Goal: Check status

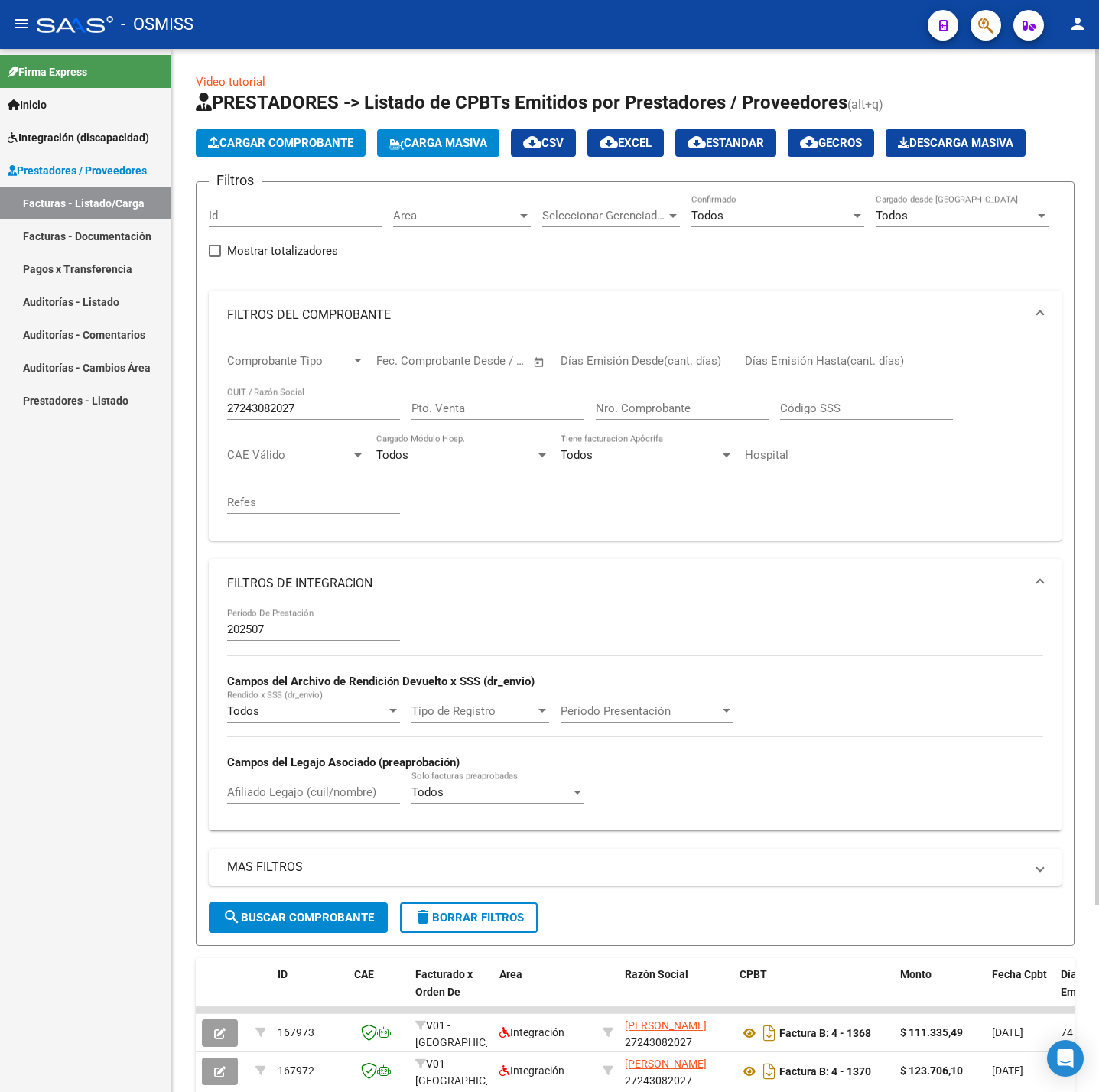
scroll to position [228, 0]
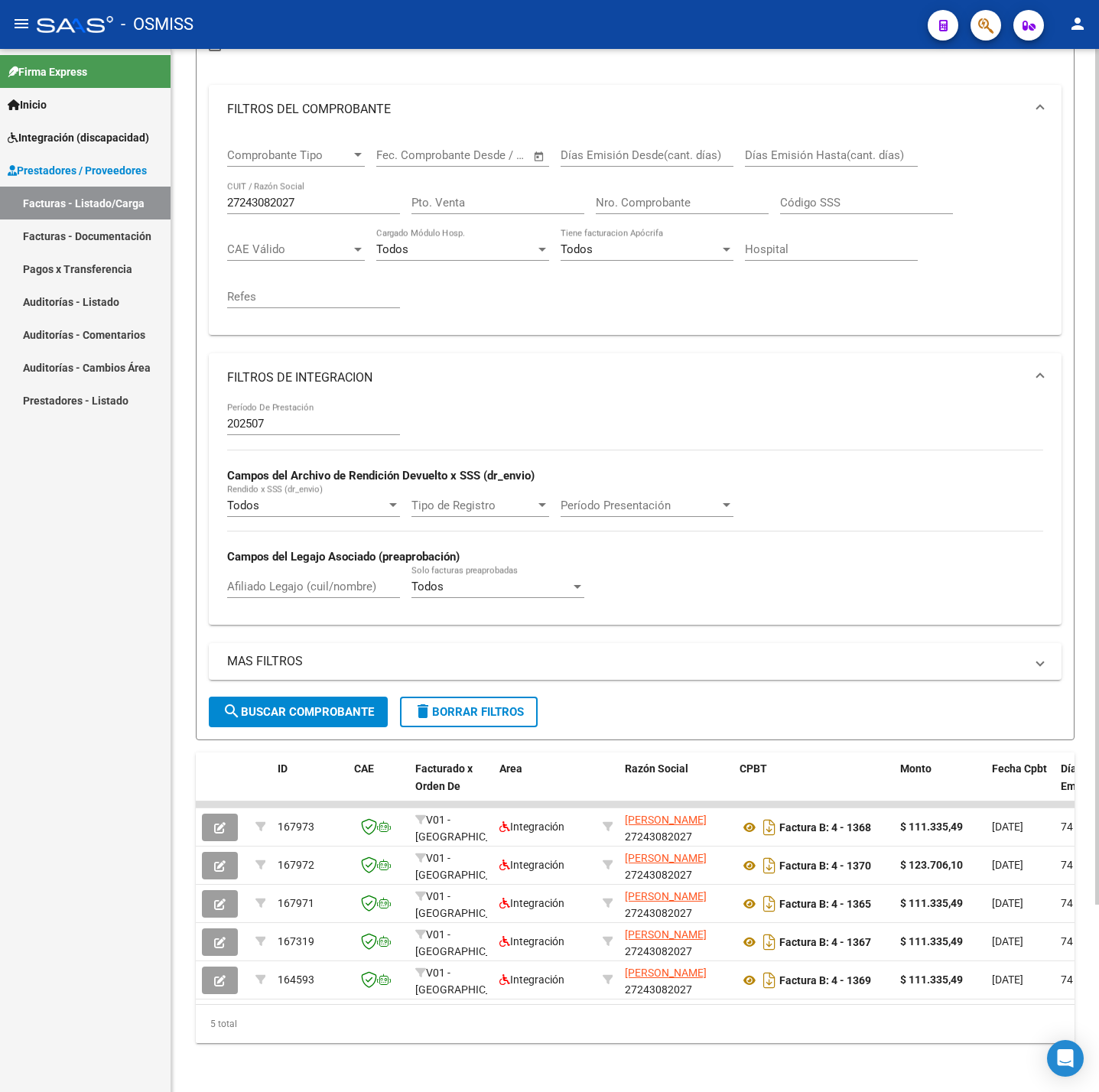
click at [319, 196] on input "27243082027" at bounding box center [313, 203] width 173 height 14
paste input "404559341"
type input "27404559341"
click at [288, 675] on div "MAS FILTROS Todos Con Doc. Respaldatoria Todos Con Trazabilidad Todos Asociado …" at bounding box center [635, 669] width 853 height 54
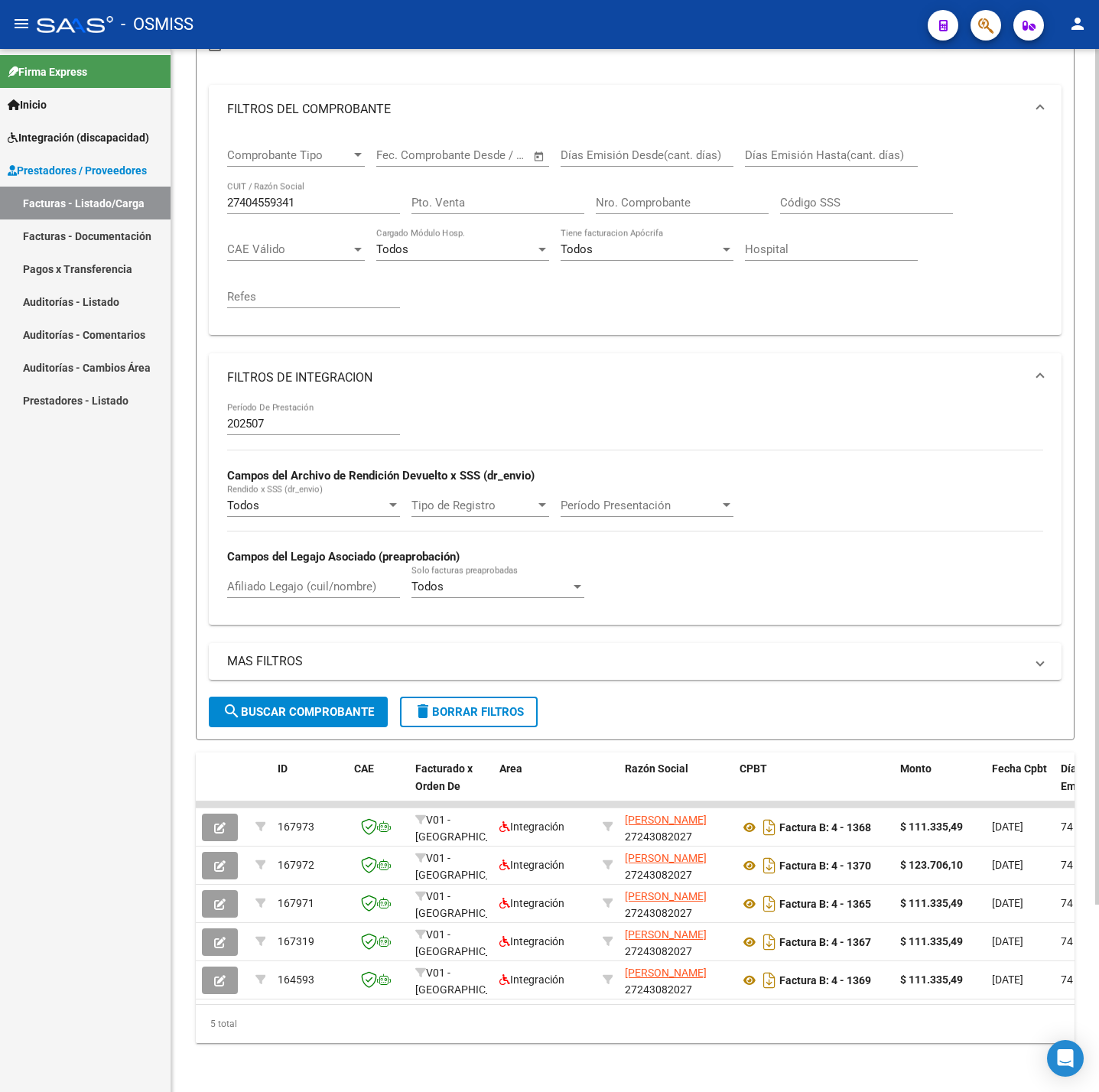
click at [303, 696] on button "search Buscar Comprobante" at bounding box center [298, 711] width 179 height 31
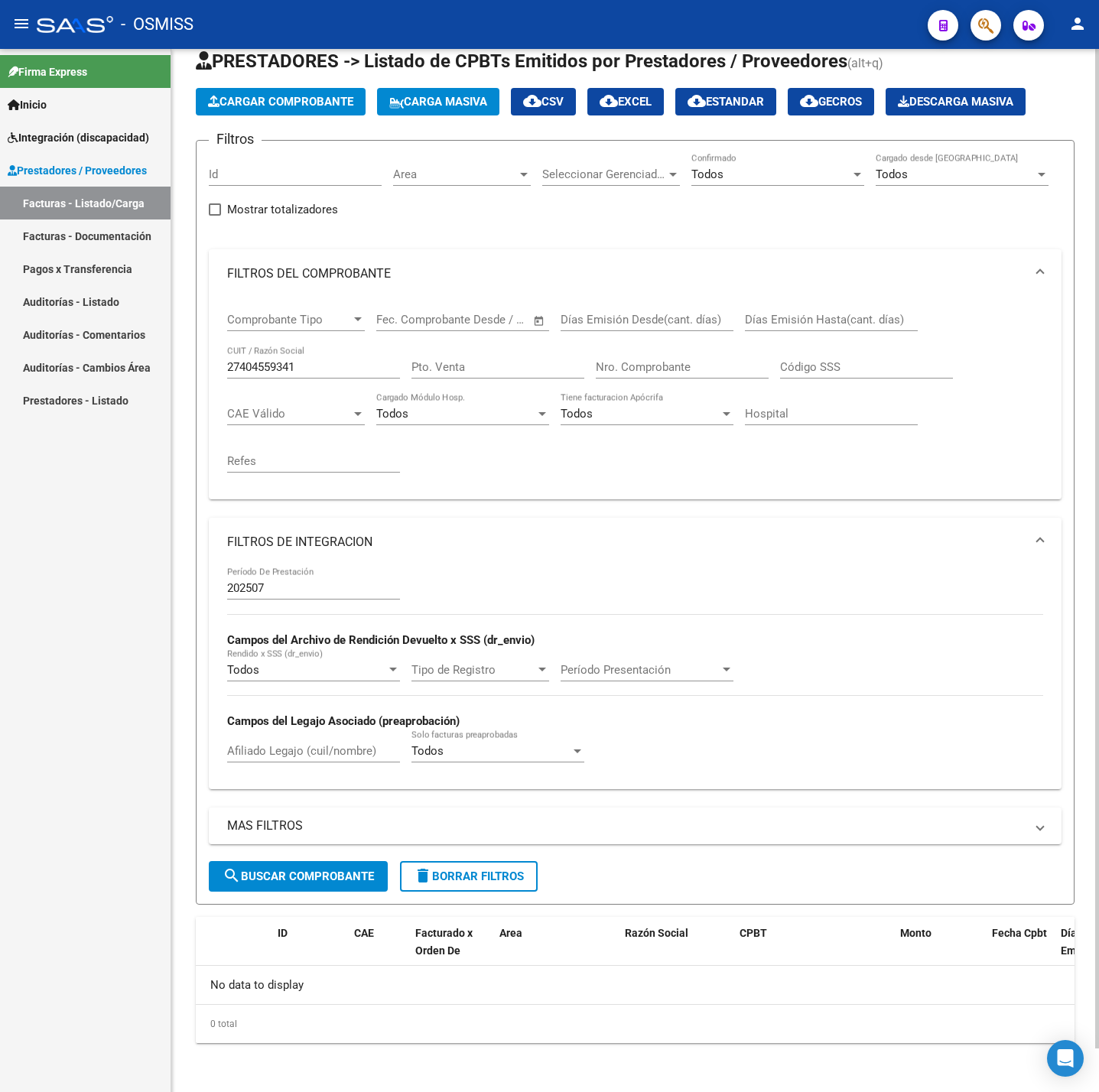
scroll to position [46, 0]
click at [1011, 409] on div "Comprobante Tipo Comprobante Tipo Fecha inicio – Fecha fin Fec. Comprobante Des…" at bounding box center [635, 392] width 816 height 189
click at [317, 360] on input "27404559341" at bounding box center [313, 368] width 173 height 14
click at [315, 360] on input "27404559341" at bounding box center [313, 368] width 173 height 14
click at [283, 870] on span "search Buscar Comprobante" at bounding box center [298, 876] width 152 height 14
